Goal: Task Accomplishment & Management: Complete application form

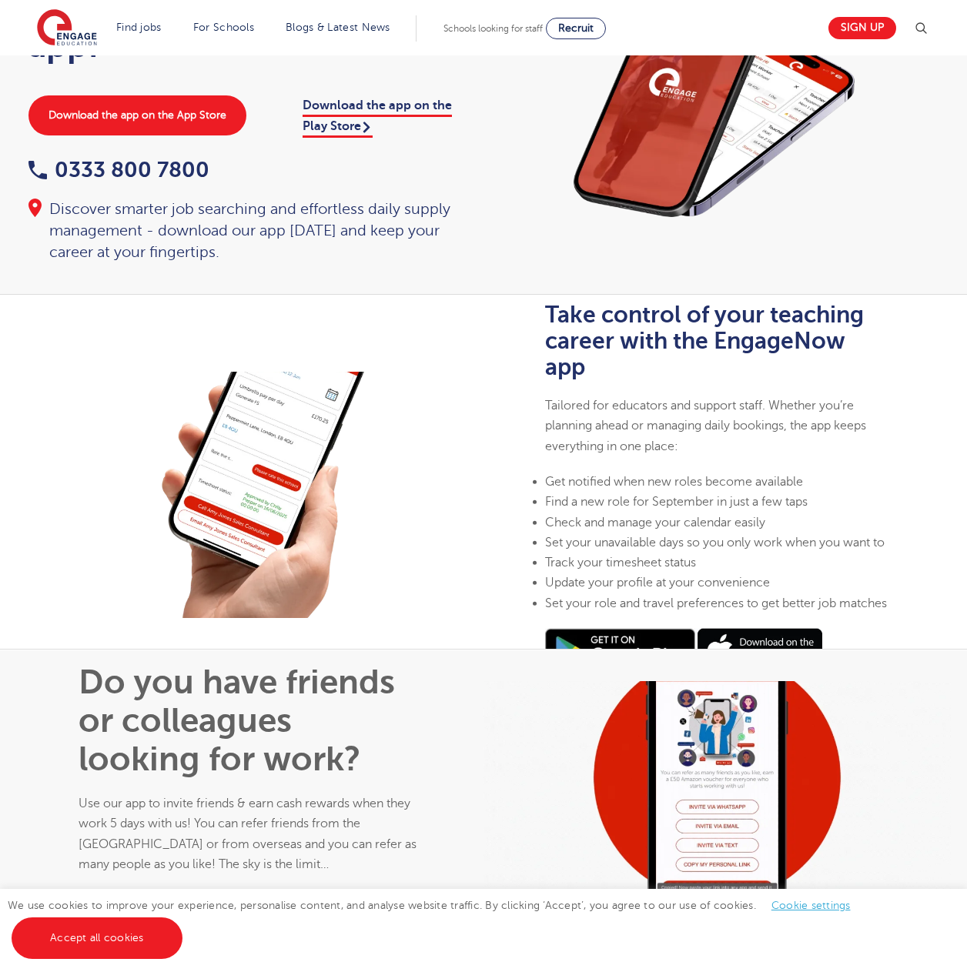
scroll to position [616, 0]
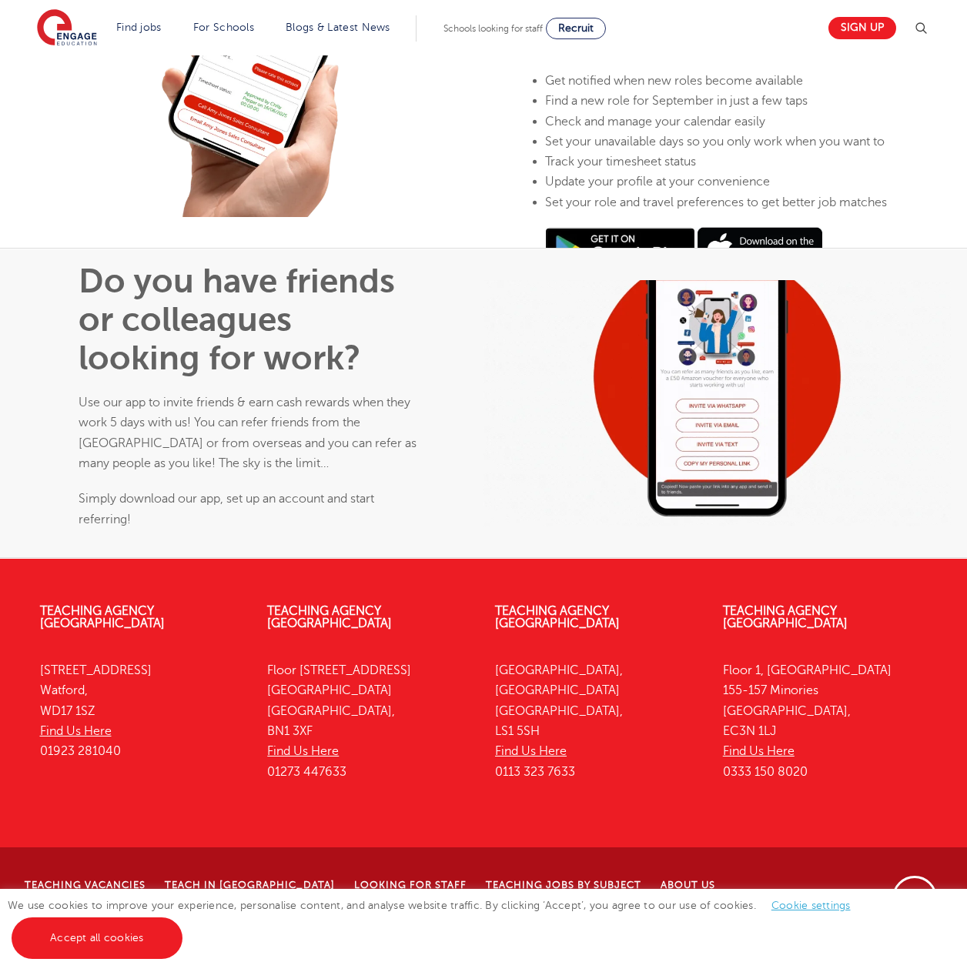
click at [556, 272] on img at bounding box center [620, 250] width 150 height 45
click at [864, 30] on link "Sign up" at bounding box center [862, 28] width 68 height 22
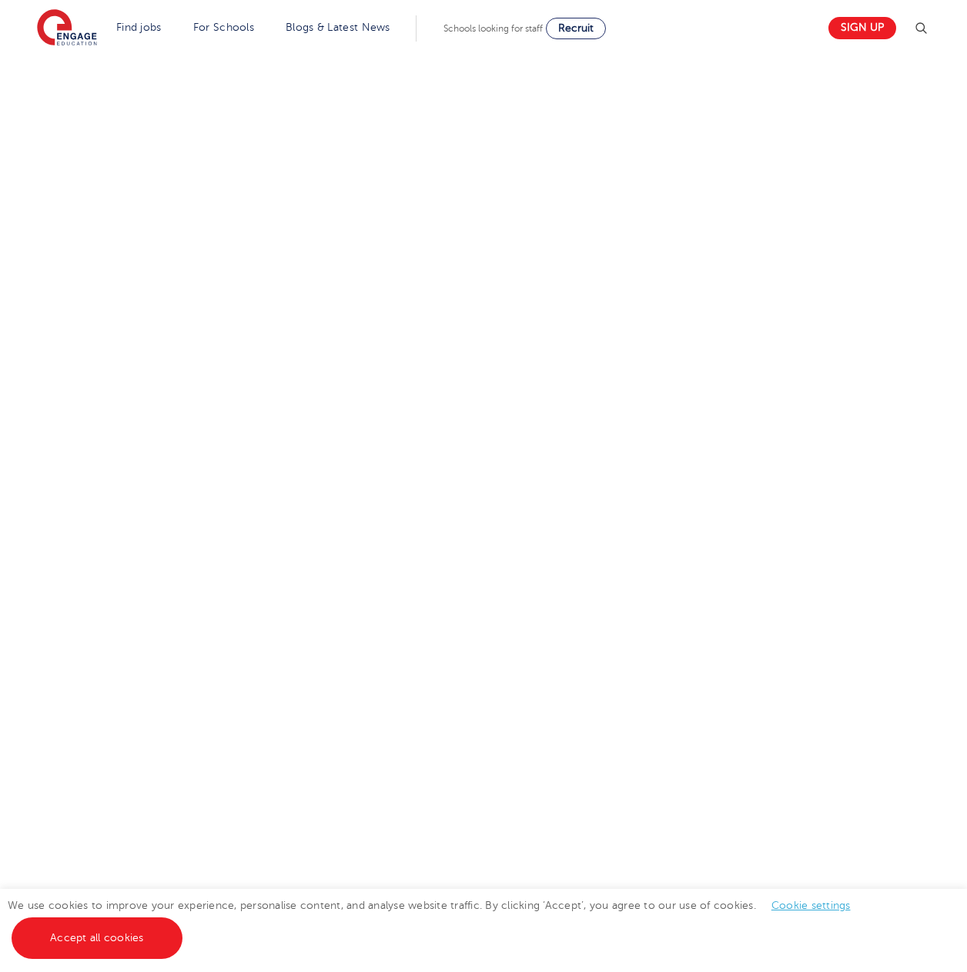
scroll to position [539, 0]
click at [760, 551] on div "Let us know more about you!" at bounding box center [484, 405] width 934 height 834
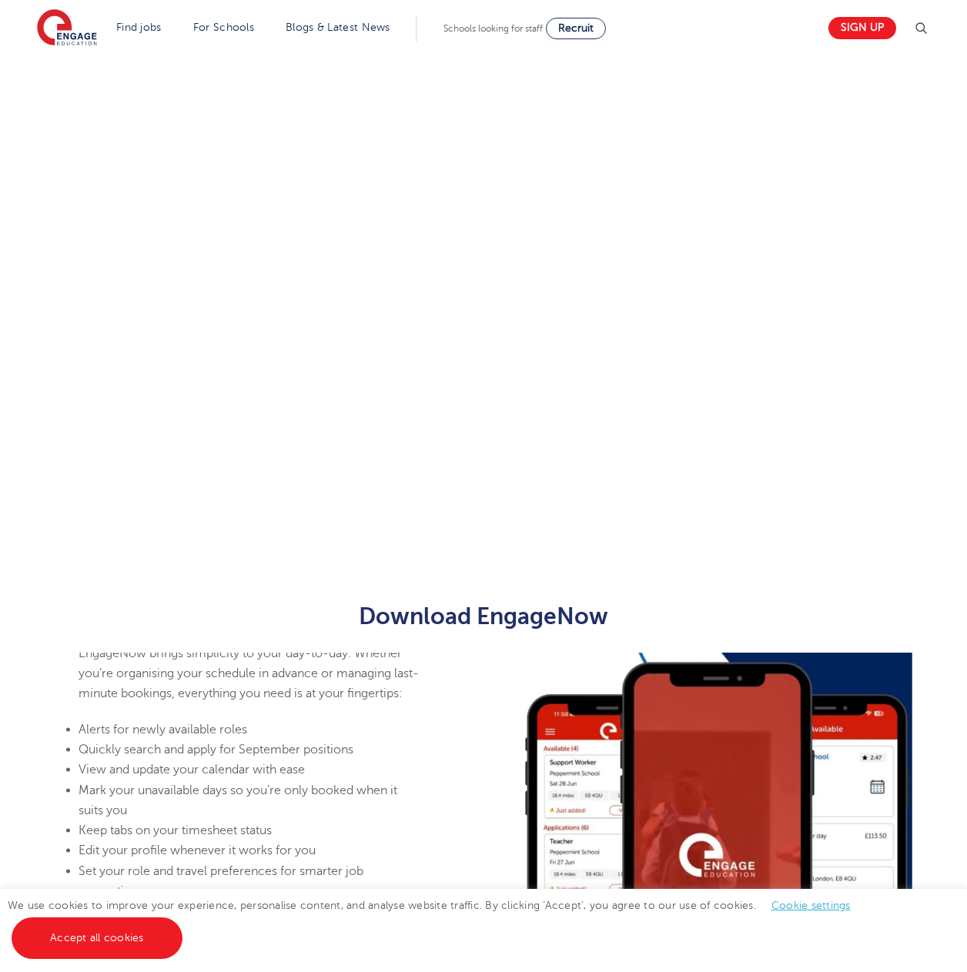
scroll to position [847, 0]
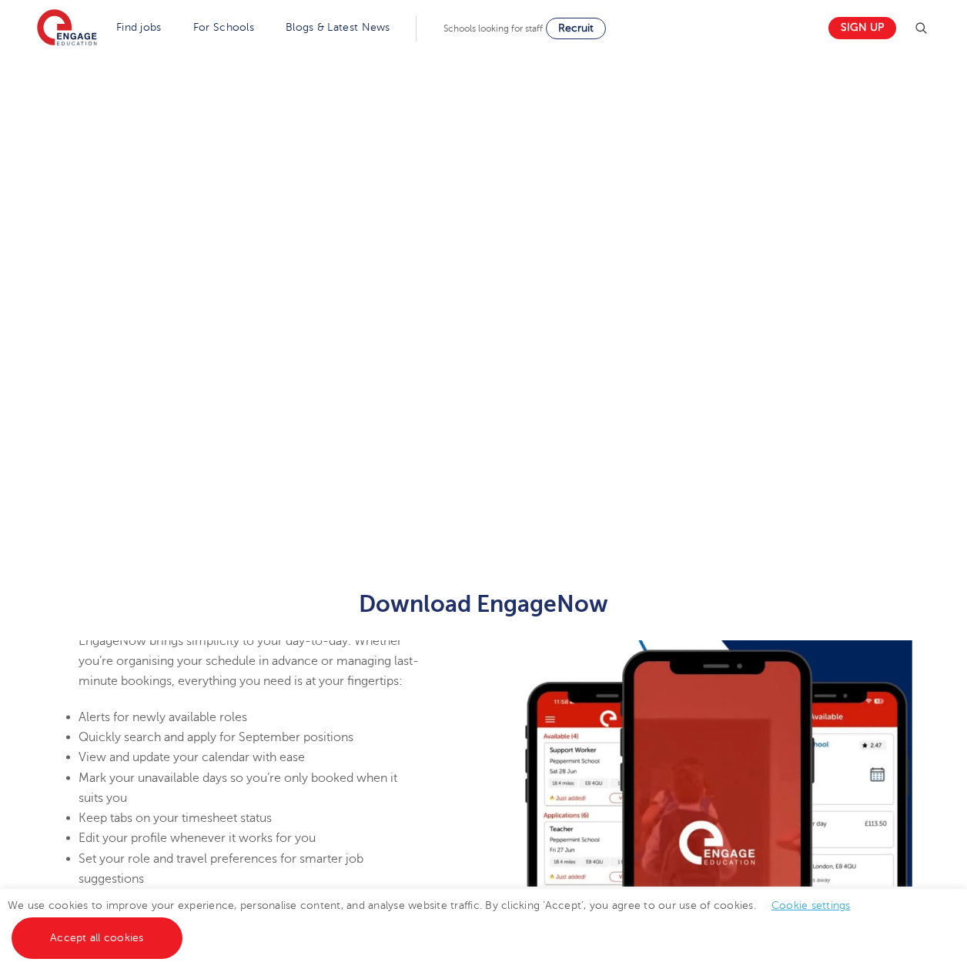
click at [697, 472] on div "Let us know more about you!" at bounding box center [484, 97] width 934 height 834
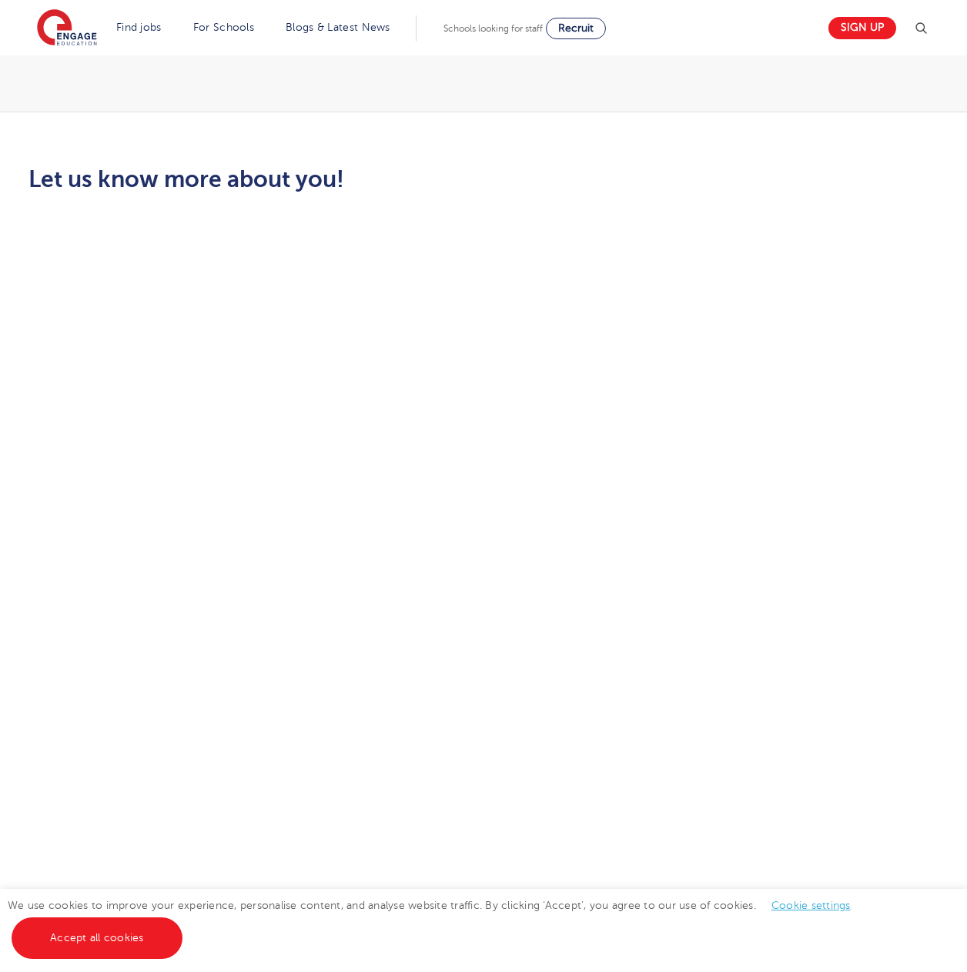
scroll to position [337, 0]
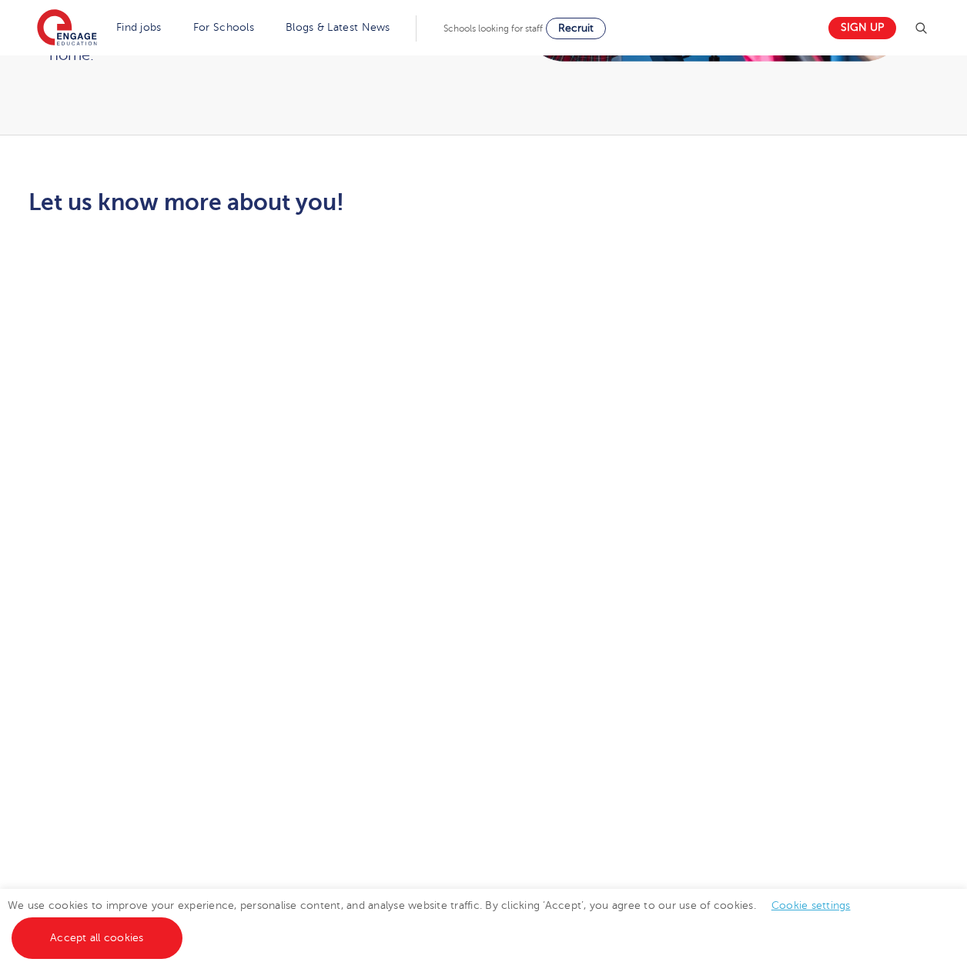
drag, startPoint x: 750, startPoint y: 733, endPoint x: 725, endPoint y: 563, distance: 172.0
click at [725, 563] on div "Let us know more about you!" at bounding box center [484, 549] width 934 height 720
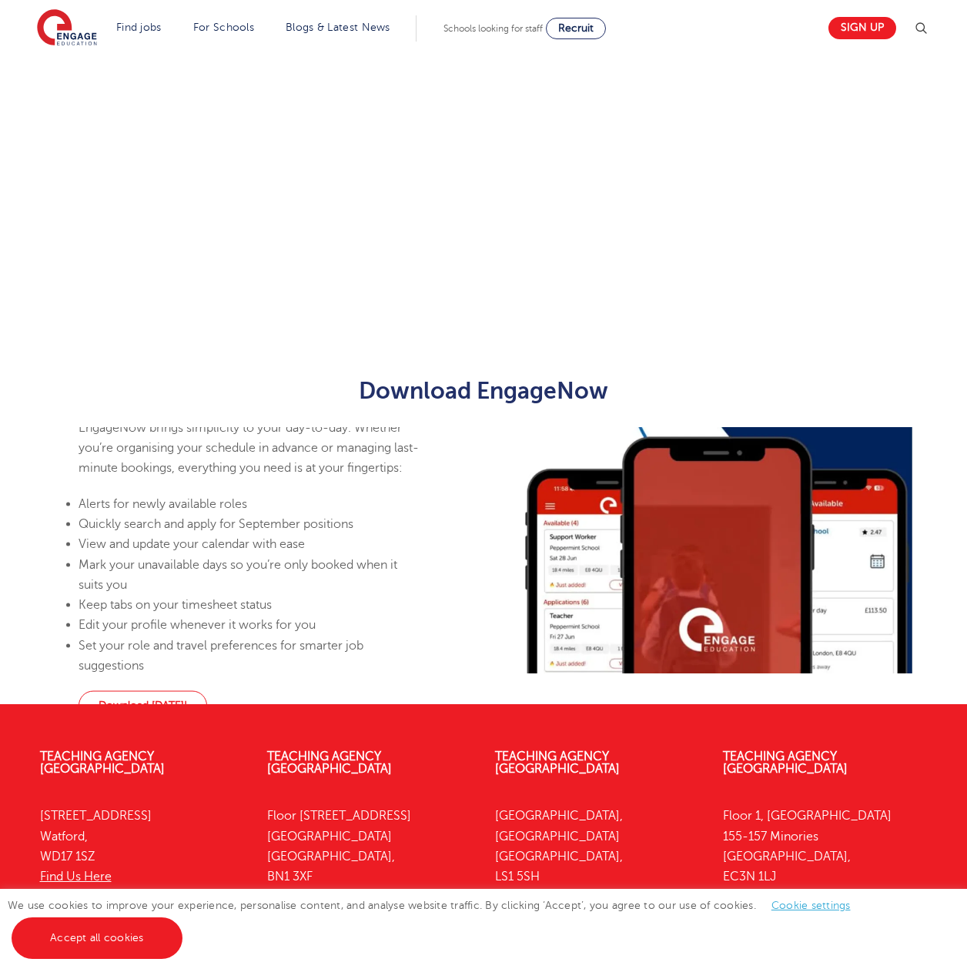
scroll to position [501, 0]
